Goal: Task Accomplishment & Management: Complete application form

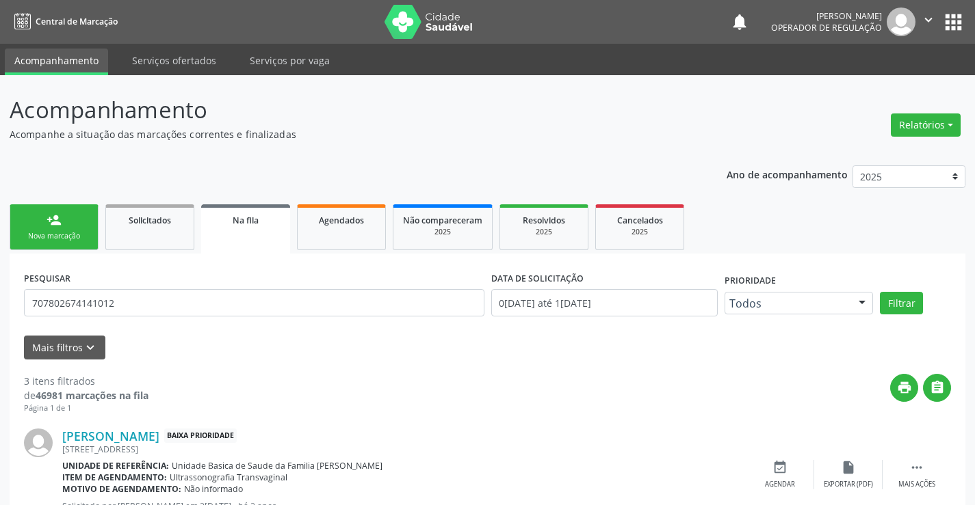
click at [64, 226] on link "person_add Nova marcação" at bounding box center [54, 228] width 89 height 46
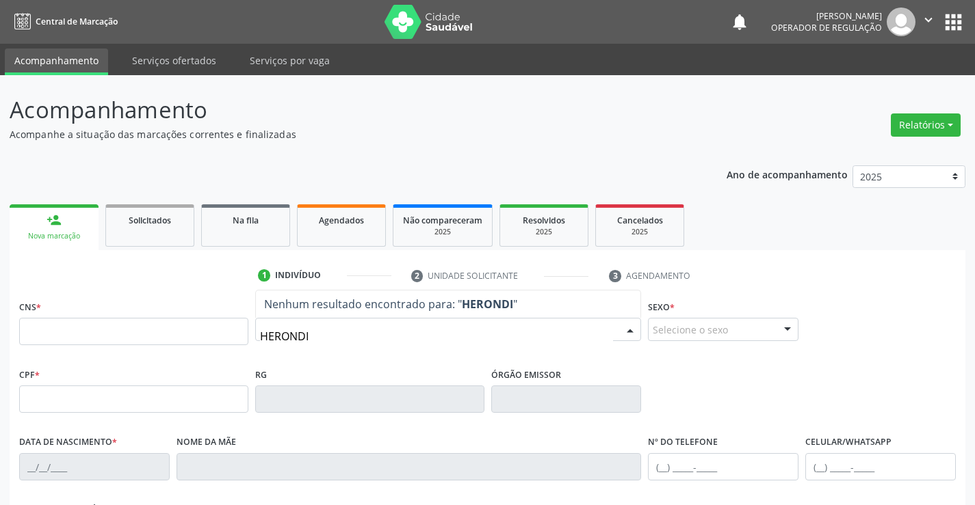
type input "HERONDI"
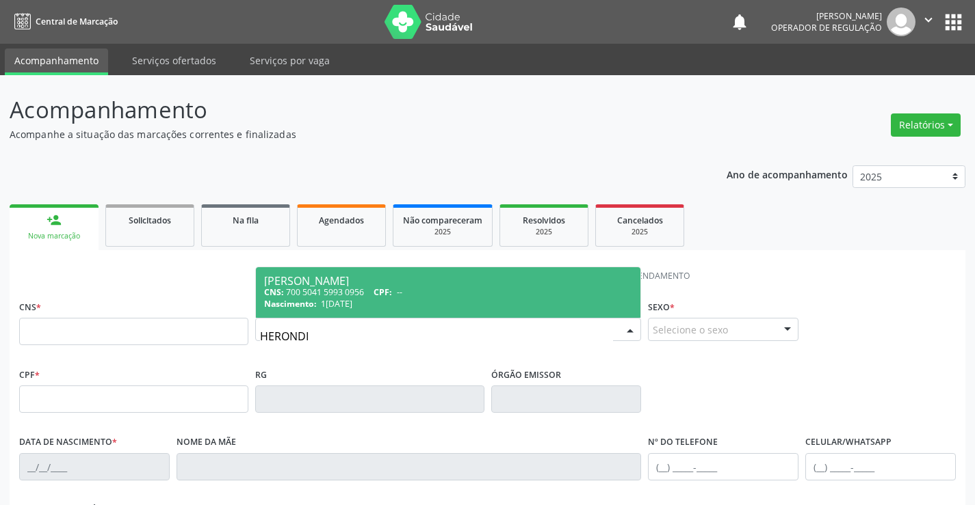
click at [354, 298] on div "CNS: 700 5041 5993 0956 CPF: --" at bounding box center [448, 293] width 369 height 12
type input "700 5041 5993 0956"
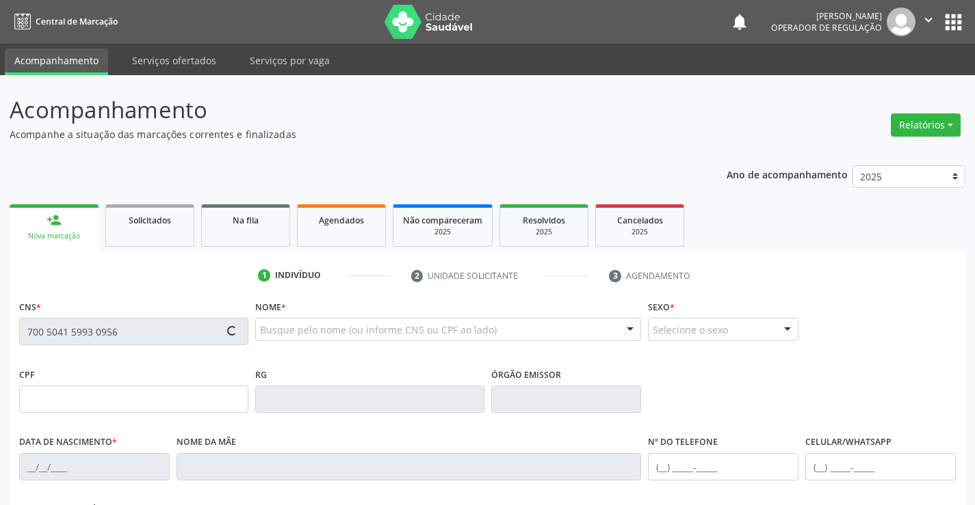
type input "920503284"
type input "14/02/1985"
type input "018.272.205-89"
type input "189"
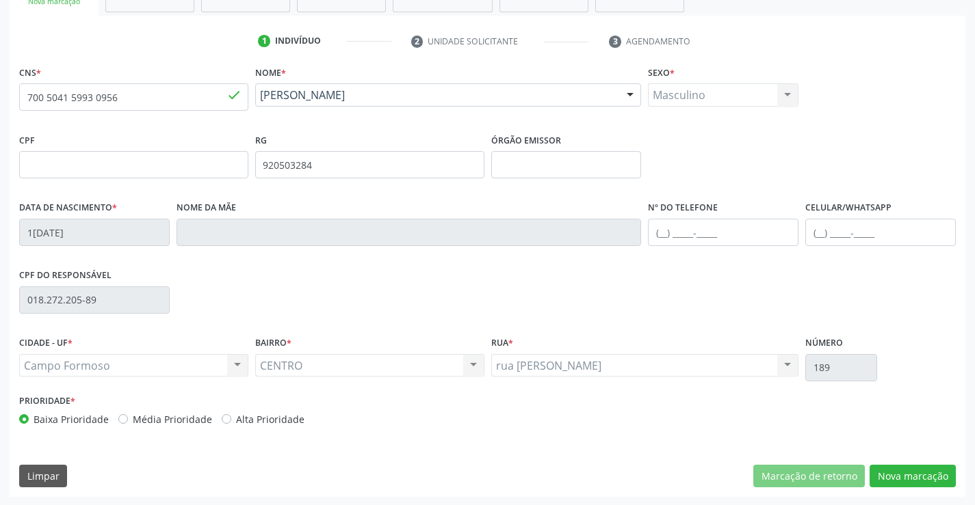
scroll to position [236, 0]
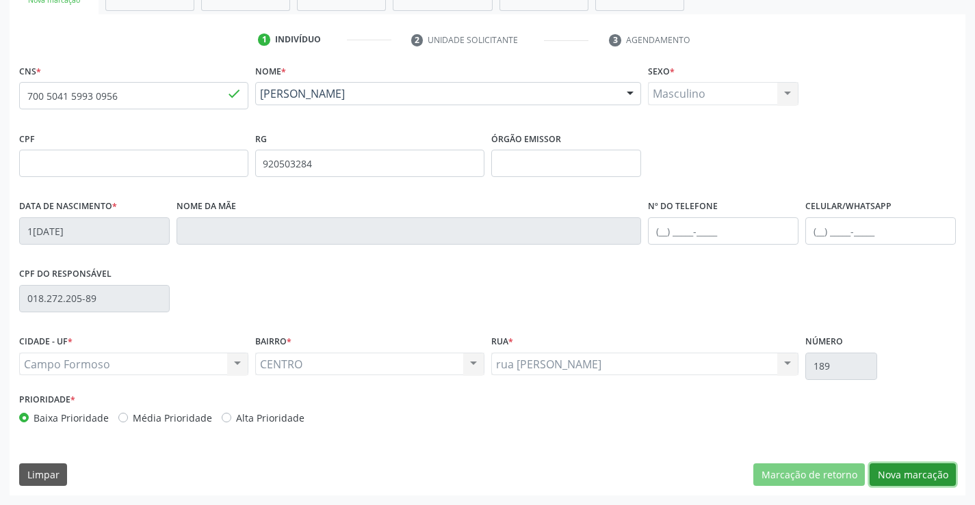
click at [921, 480] on button "Nova marcação" at bounding box center [912, 475] width 86 height 23
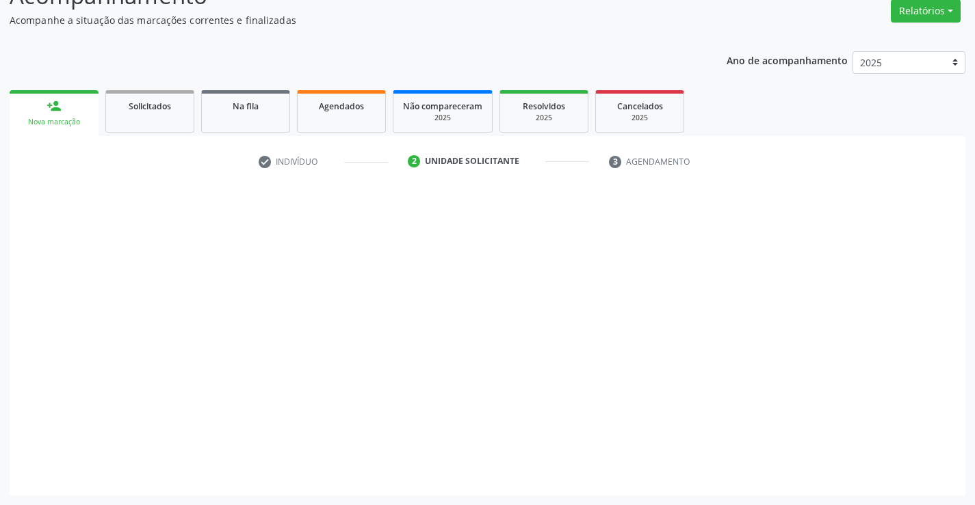
scroll to position [114, 0]
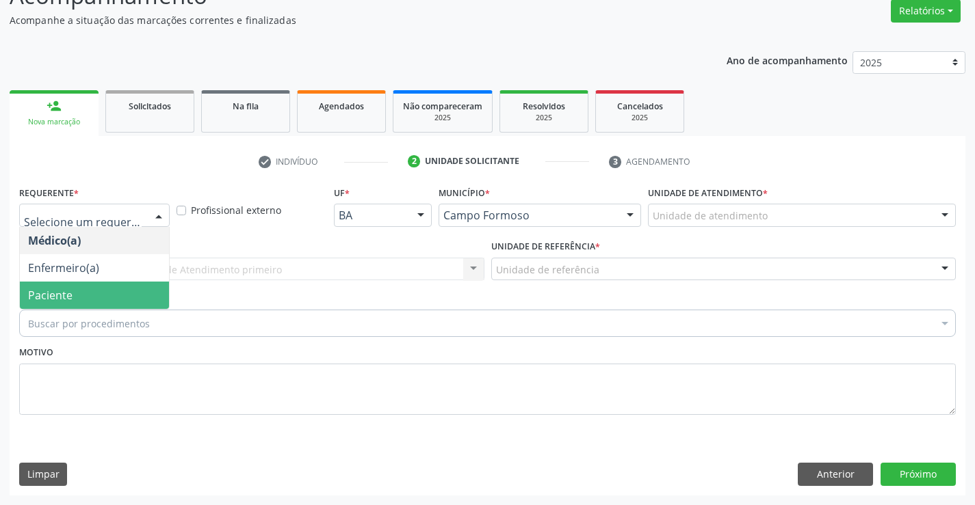
click at [94, 291] on span "Paciente" at bounding box center [94, 295] width 149 height 27
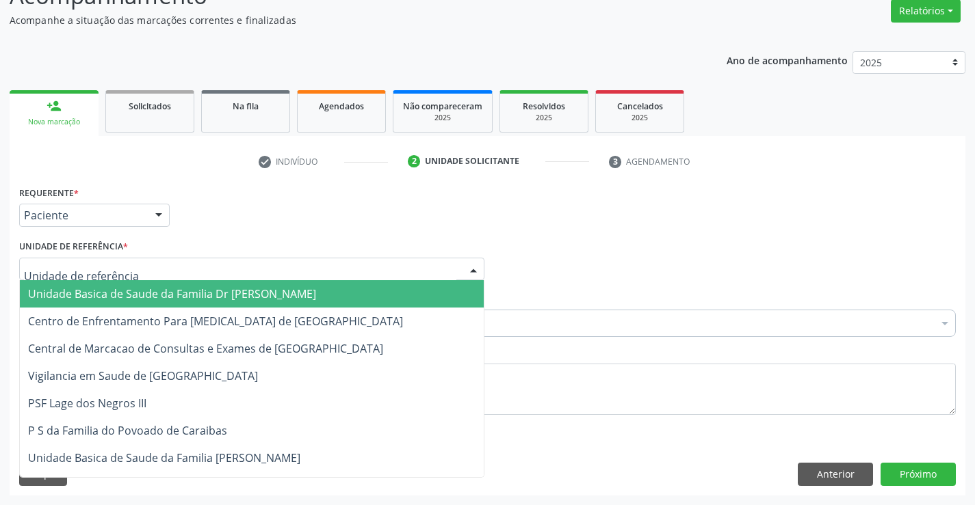
click at [116, 285] on span "Unidade Basica de Saude da Familia Dr [PERSON_NAME]" at bounding box center [252, 293] width 464 height 27
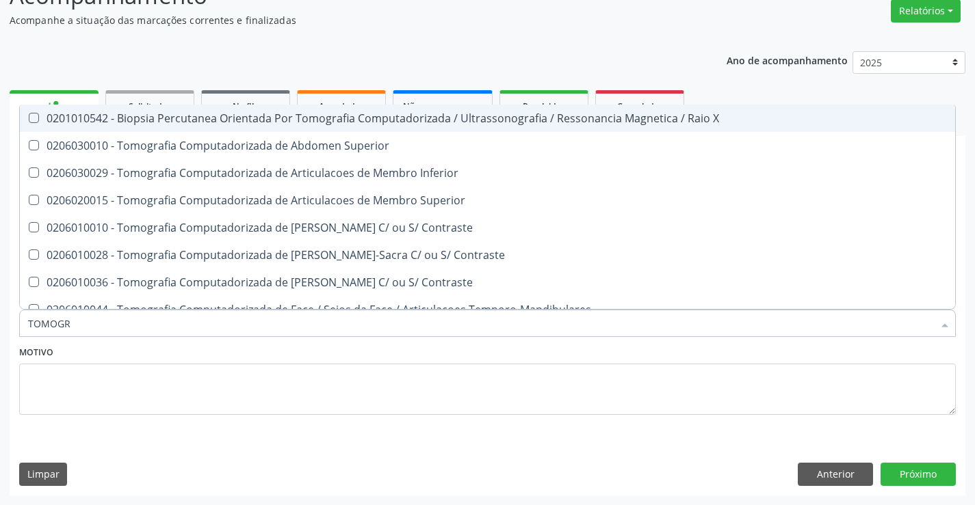
type input "TOMOGRA"
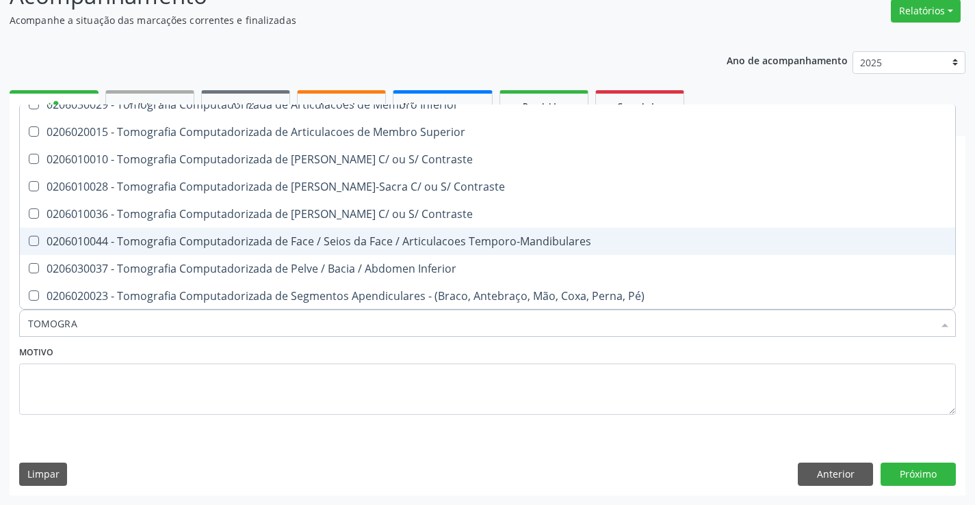
scroll to position [137, 0]
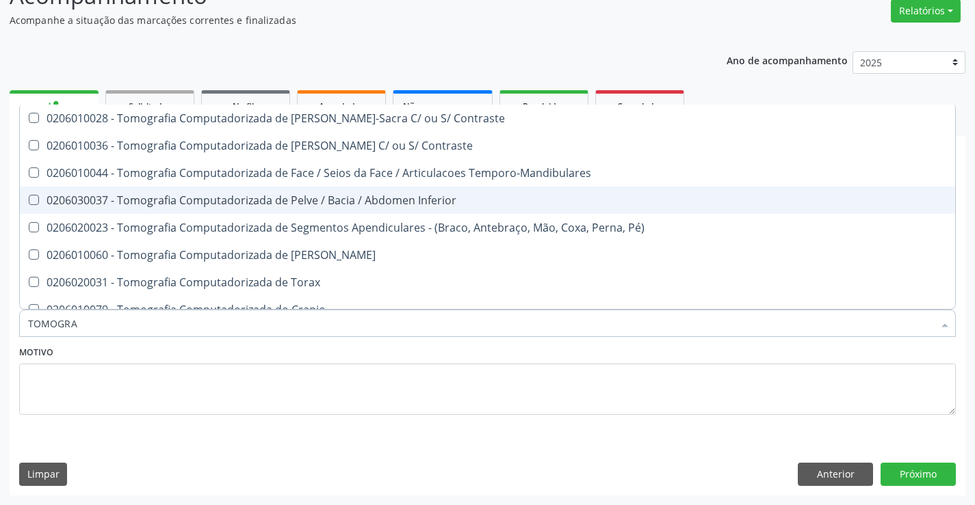
click at [306, 206] on div "0206030037 - Tomografia Computadorizada de Pelve / Bacia / Abdomen Inferior" at bounding box center [487, 200] width 919 height 11
checkbox Inferior "true"
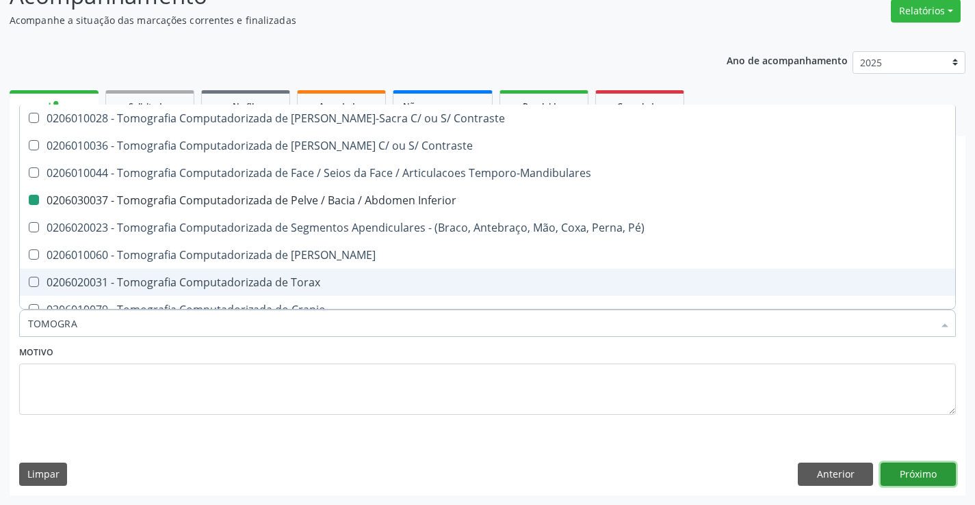
click at [928, 482] on button "Próximo" at bounding box center [917, 474] width 75 height 23
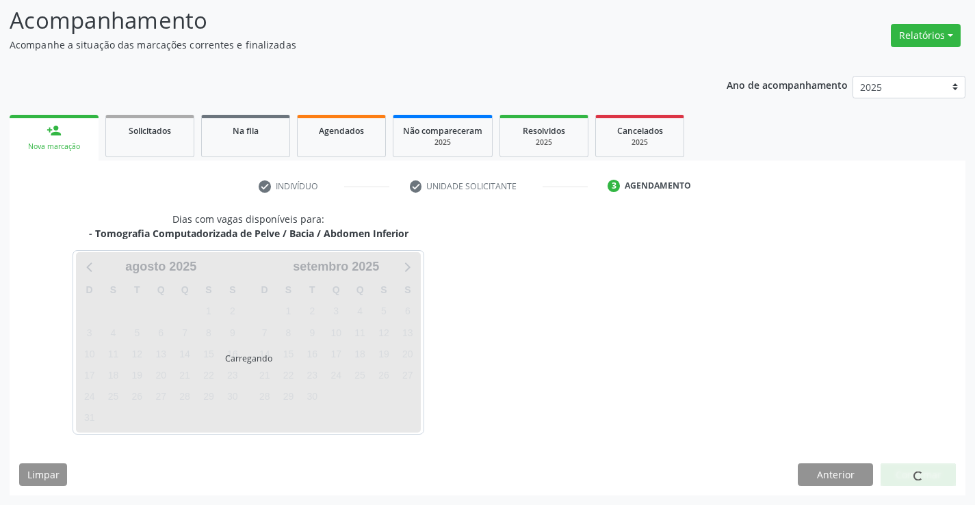
scroll to position [0, 0]
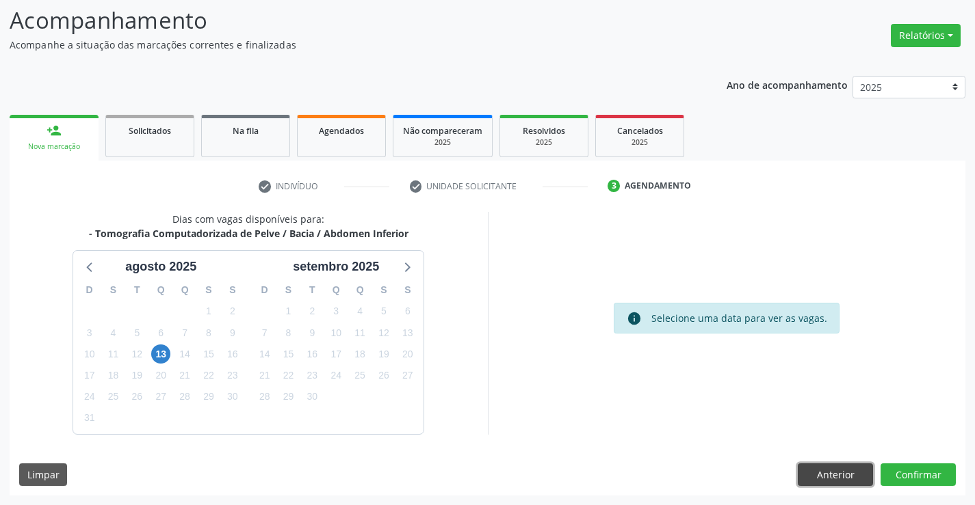
click at [837, 479] on button "Anterior" at bounding box center [835, 475] width 75 height 23
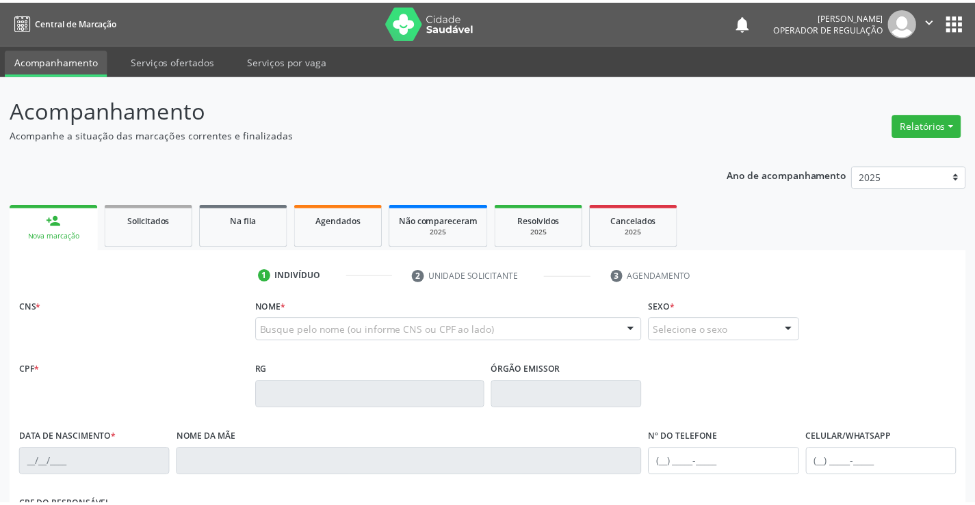
scroll to position [90, 0]
